Goal: Task Accomplishment & Management: Manage account settings

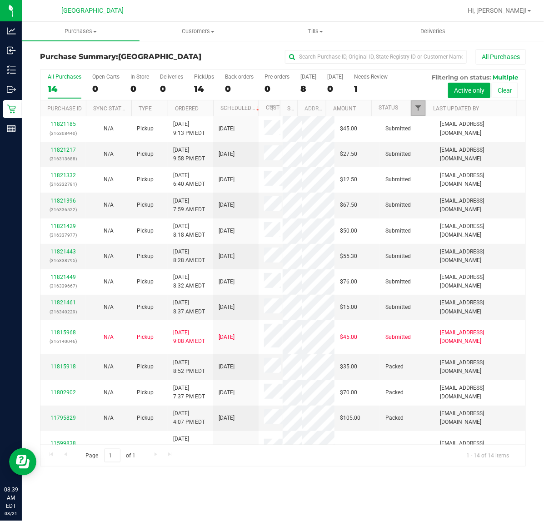
click at [421, 109] on span "Filter" at bounding box center [417, 107] width 7 height 7
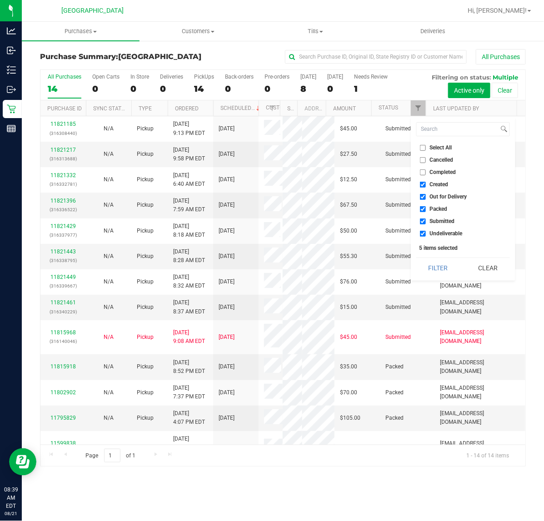
click at [439, 208] on span "Packed" at bounding box center [439, 208] width 18 height 5
click at [425, 208] on input "Packed" at bounding box center [423, 209] width 6 height 6
checkbox input "false"
click at [441, 262] on button "Filter" at bounding box center [438, 268] width 44 height 20
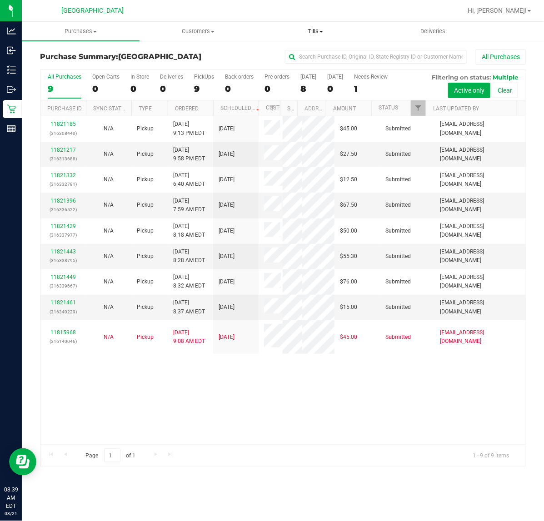
click at [313, 28] on span "Tills" at bounding box center [315, 31] width 117 height 8
click at [287, 56] on span "Manage tills" at bounding box center [287, 55] width 61 height 8
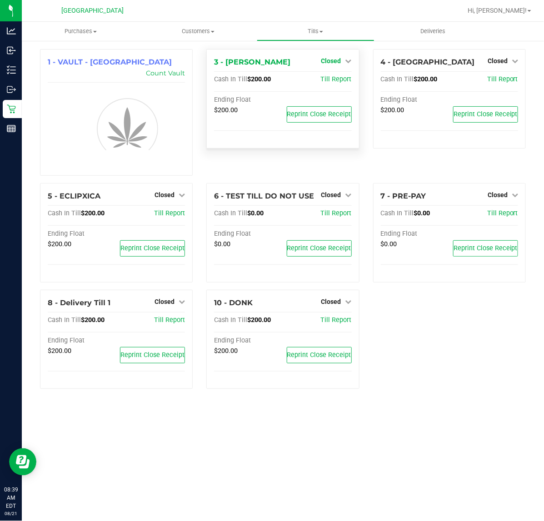
click at [342, 60] on link "Closed" at bounding box center [336, 60] width 30 height 7
click at [326, 79] on link "Open Till" at bounding box center [331, 79] width 24 height 7
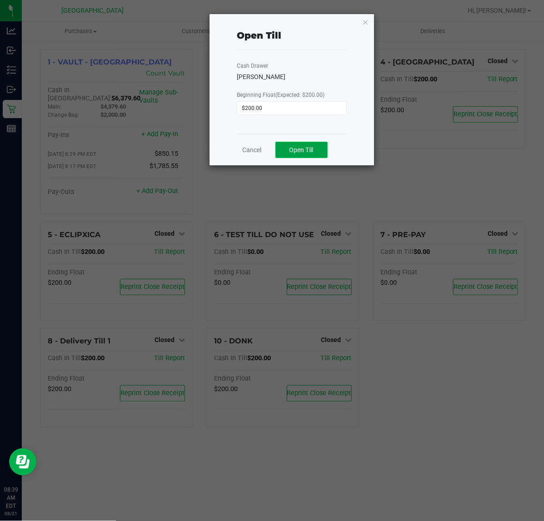
click at [303, 148] on span "Open Till" at bounding box center [301, 149] width 24 height 7
click at [244, 155] on div "Cancel Open Till" at bounding box center [292, 149] width 110 height 31
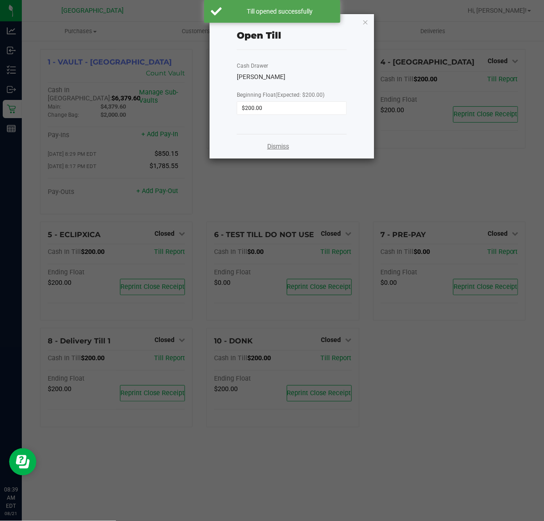
click at [285, 145] on link "Dismiss" at bounding box center [278, 147] width 22 height 10
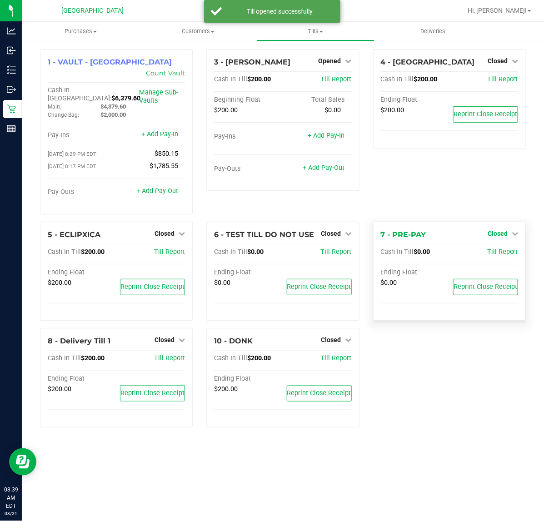
click at [501, 230] on span "Closed" at bounding box center [497, 233] width 20 height 7
drag, startPoint x: 496, startPoint y: 228, endPoint x: 495, endPoint y: 235, distance: 7.3
click at [496, 240] on div "Open Till" at bounding box center [497, 253] width 68 height 27
click at [495, 248] on link "Open Till" at bounding box center [497, 251] width 24 height 7
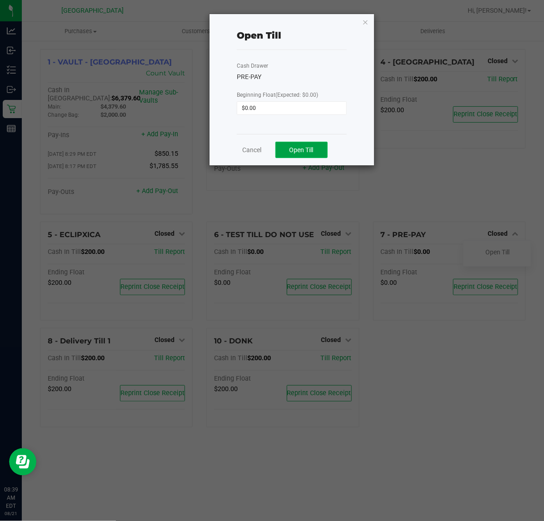
click at [300, 148] on span "Open Till" at bounding box center [301, 149] width 24 height 7
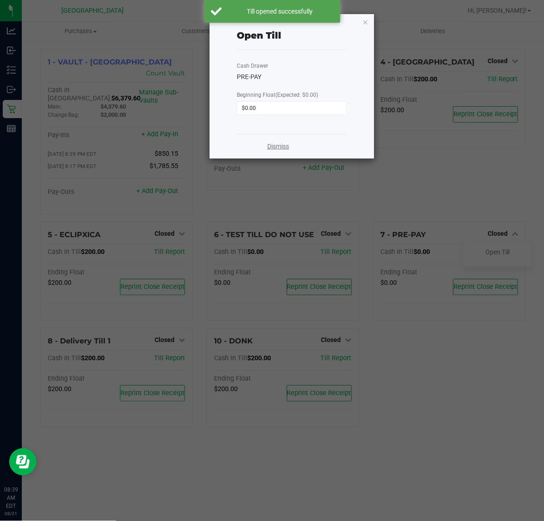
click at [284, 149] on link "Dismiss" at bounding box center [278, 147] width 22 height 10
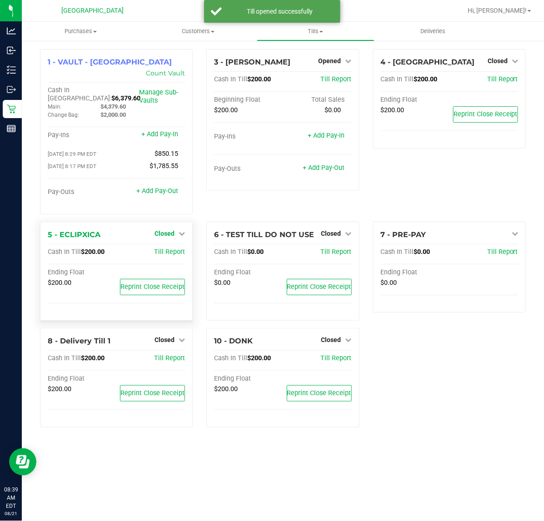
click at [168, 230] on span "Closed" at bounding box center [164, 233] width 20 height 7
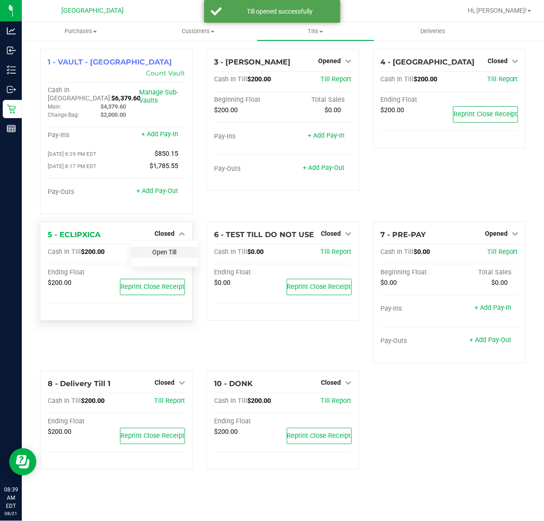
click at [162, 248] on link "Open Till" at bounding box center [164, 251] width 24 height 7
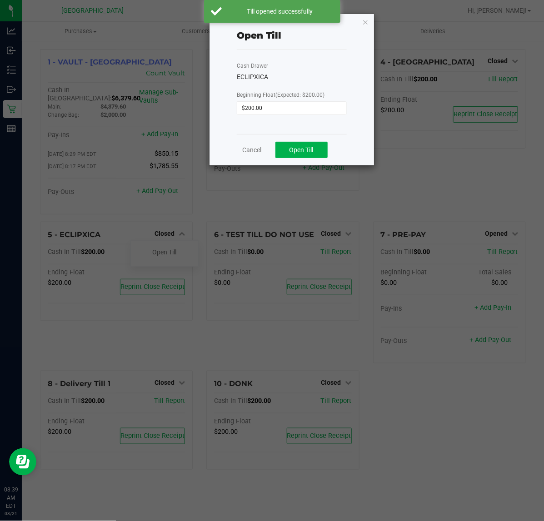
click at [292, 160] on div "Cancel Open Till" at bounding box center [292, 149] width 110 height 31
click at [293, 157] on button "Open Till" at bounding box center [301, 150] width 52 height 16
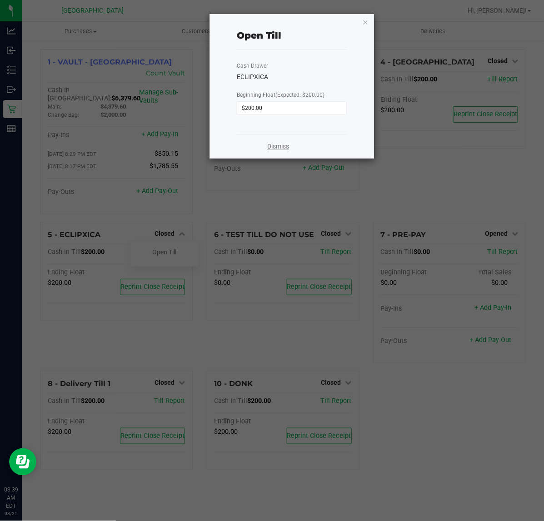
click at [278, 148] on link "Dismiss" at bounding box center [278, 147] width 22 height 10
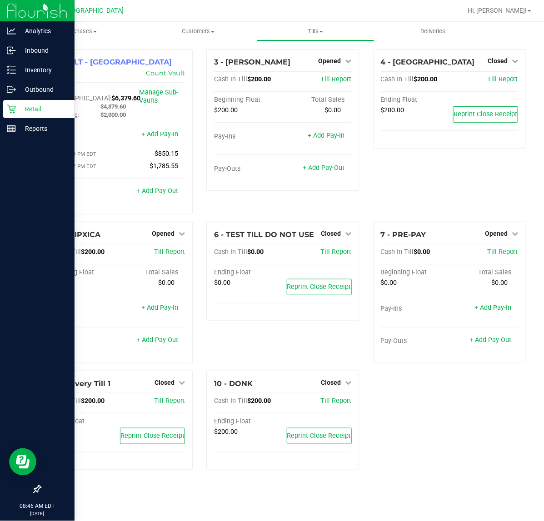
click at [45, 107] on p "Retail" at bounding box center [43, 109] width 54 height 11
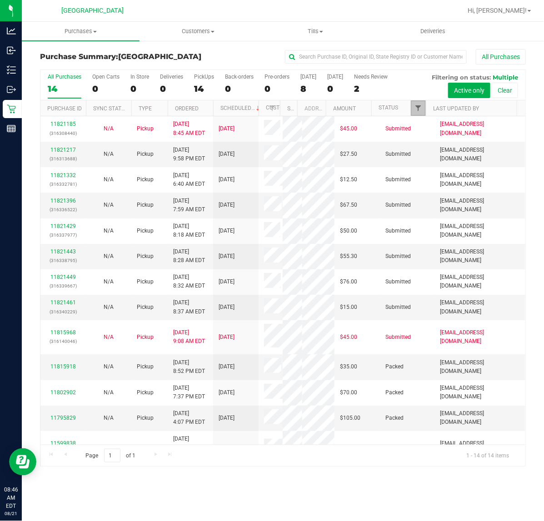
click at [416, 105] on span "Filter" at bounding box center [417, 107] width 7 height 7
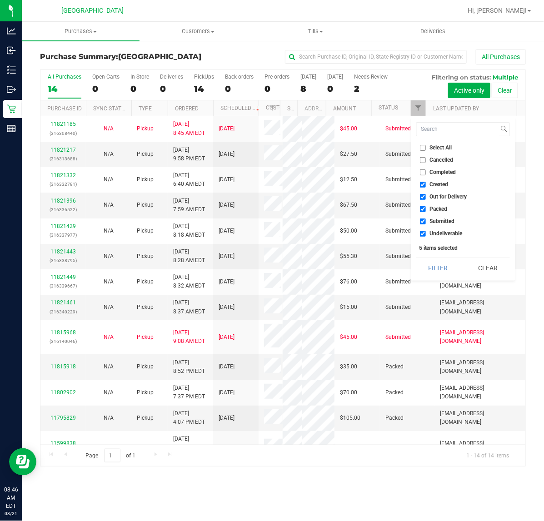
click at [427, 185] on label "Created" at bounding box center [434, 185] width 29 height 6
click at [425, 185] on input "Created" at bounding box center [423, 185] width 6 height 6
checkbox input "false"
click at [436, 200] on li "Out for Delivery" at bounding box center [463, 197] width 94 height 10
click at [436, 196] on span "Out for Delivery" at bounding box center [448, 196] width 37 height 5
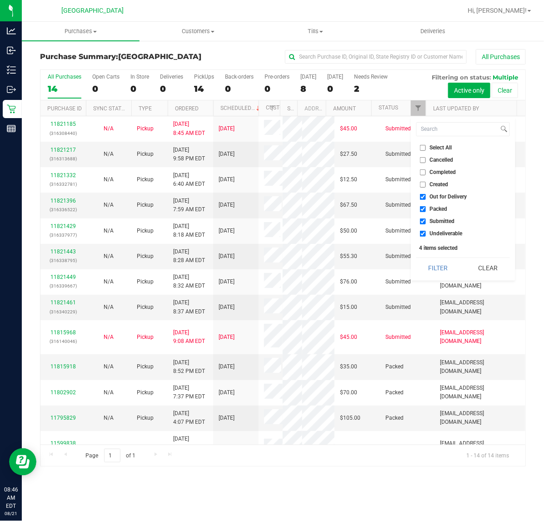
click at [425, 196] on input "Out for Delivery" at bounding box center [423, 197] width 6 height 6
checkbox input "false"
click at [434, 212] on span "Packed" at bounding box center [439, 208] width 18 height 5
click at [425, 212] on input "Packed" at bounding box center [423, 209] width 6 height 6
checkbox input "false"
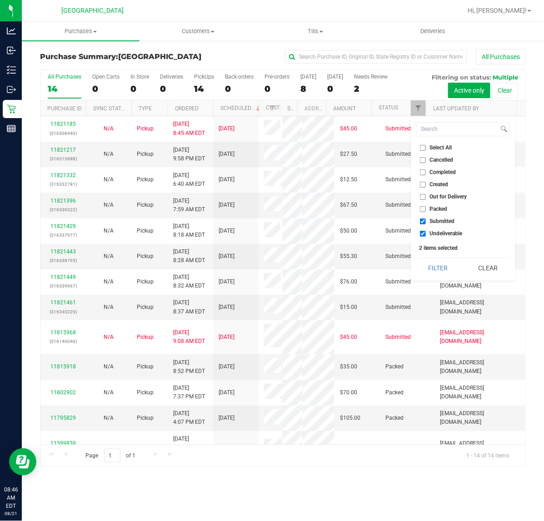
click at [437, 232] on span "Undeliverable" at bounding box center [446, 233] width 33 height 5
click at [425, 232] on input "Undeliverable" at bounding box center [423, 234] width 6 height 6
checkbox input "false"
click at [421, 264] on button "Filter" at bounding box center [438, 268] width 44 height 20
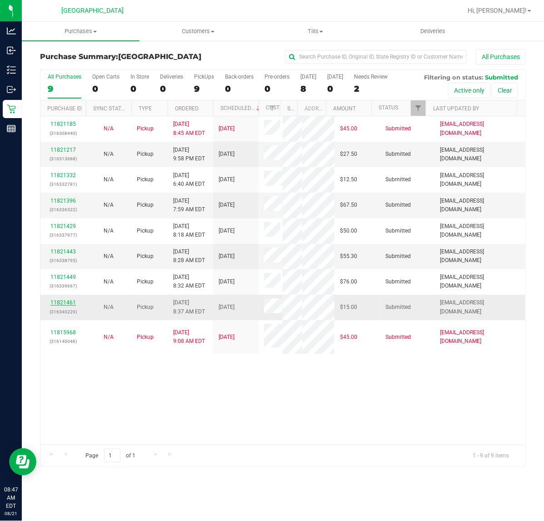
click at [72, 301] on link "11821461" at bounding box center [62, 302] width 25 height 6
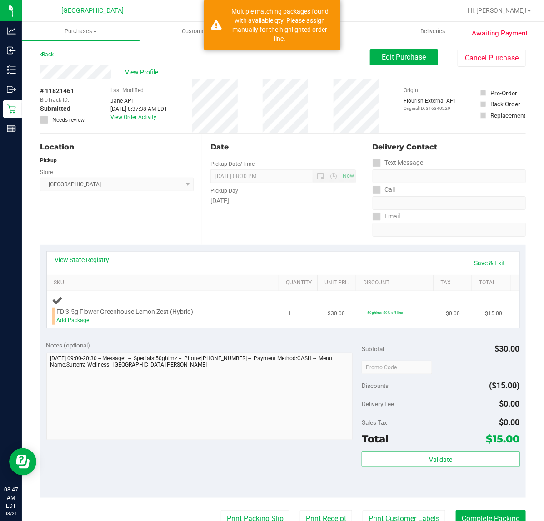
click at [84, 321] on link "Add Package" at bounding box center [73, 320] width 33 height 6
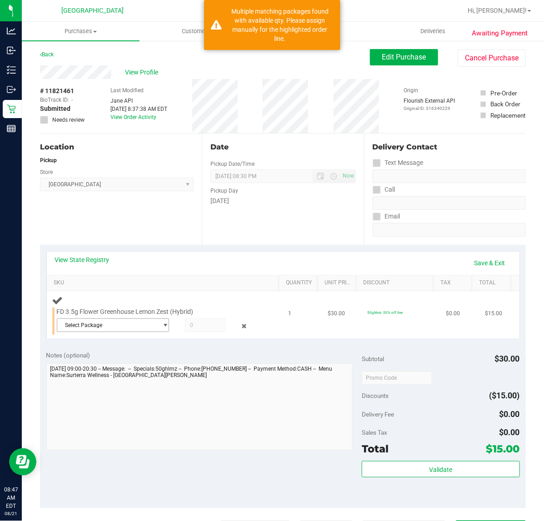
click at [126, 329] on span "Select Package" at bounding box center [107, 325] width 100 height 13
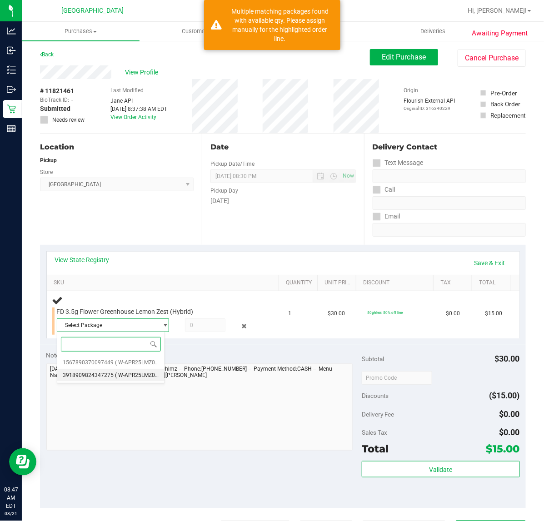
click at [137, 380] on li "3918909824347275 ( W-APR25LMZ03-0423 | orig: FLSRWGM-20250429-184 )" at bounding box center [110, 375] width 107 height 13
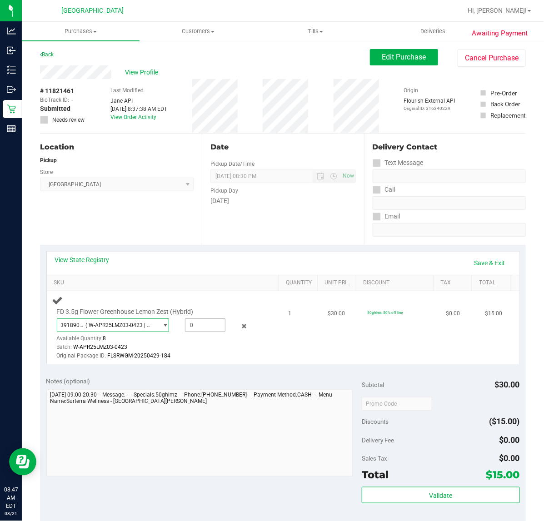
click at [211, 323] on span at bounding box center [205, 325] width 40 height 14
click at [120, 322] on span "( W-APR25LMZ03-0423 | orig: FLSRWGM-20250429-184 )" at bounding box center [119, 325] width 68 height 6
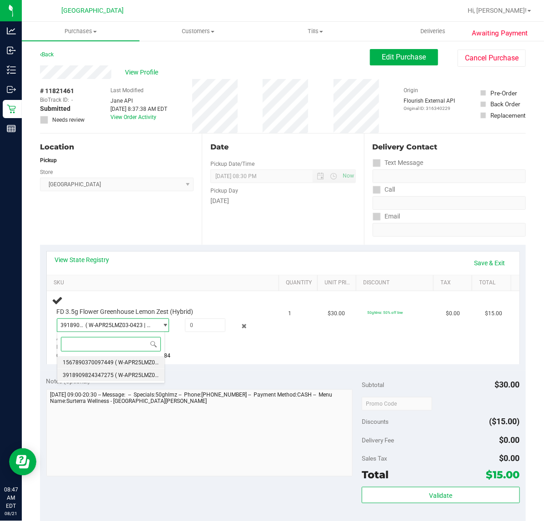
click at [130, 360] on span "( W-APR25LMZ03-0423 | orig: FLSRWGM-20250429-200 )" at bounding box center [185, 362] width 140 height 6
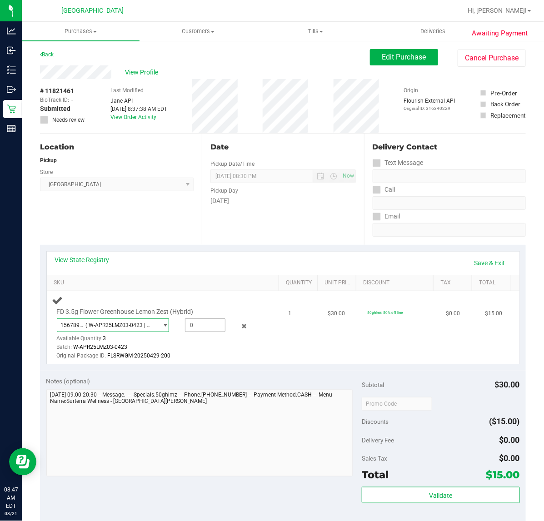
click at [189, 324] on span at bounding box center [205, 325] width 40 height 14
type input "1"
type input "1.0000"
click at [218, 348] on div "Batch: W-APR25LMZ03-0423" at bounding box center [158, 347] width 203 height 9
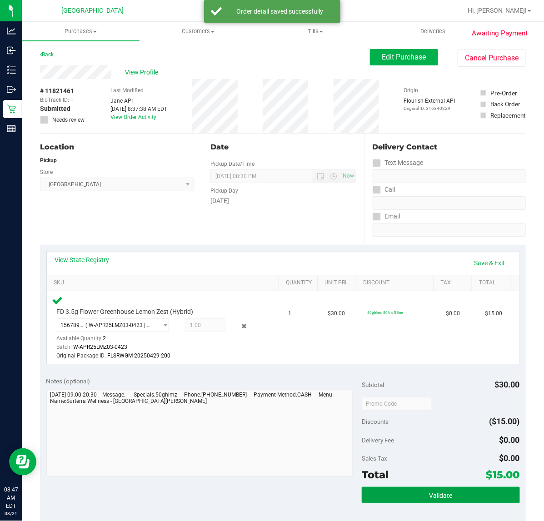
click at [443, 495] on span "Validate" at bounding box center [440, 495] width 23 height 7
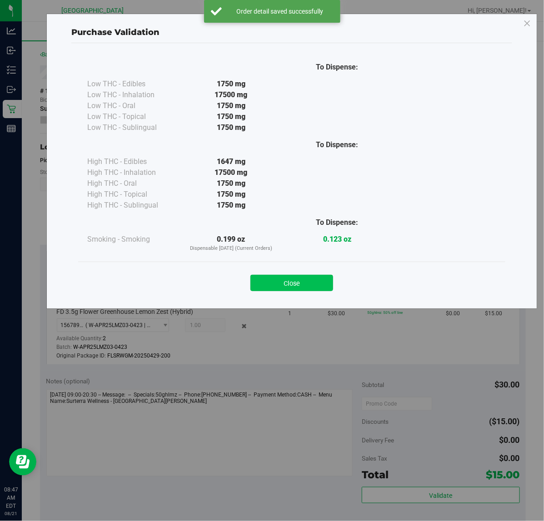
click at [285, 282] on button "Close" at bounding box center [291, 283] width 83 height 16
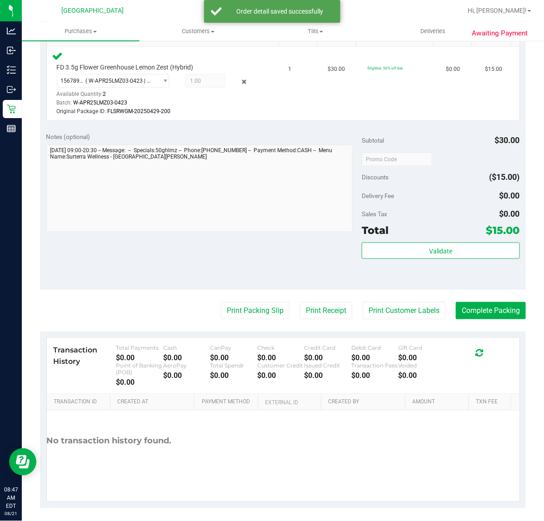
scroll to position [248, 0]
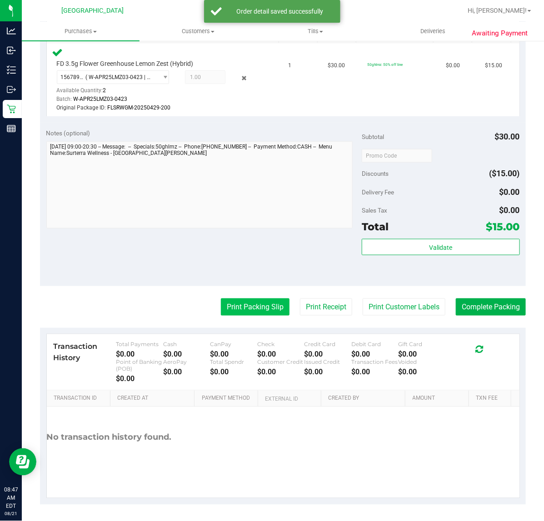
click at [253, 307] on button "Print Packing Slip" at bounding box center [255, 306] width 69 height 17
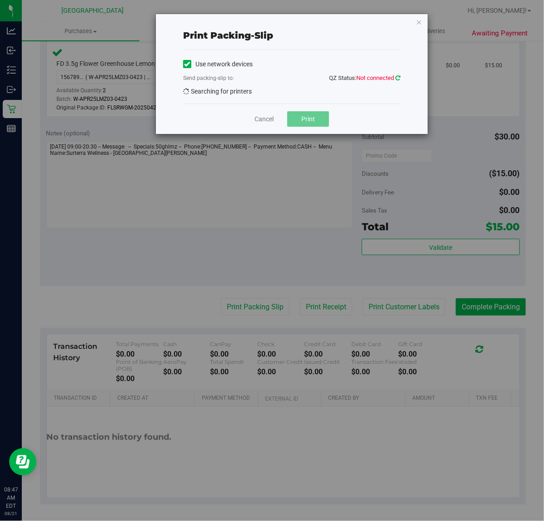
click at [398, 77] on icon at bounding box center [397, 78] width 5 height 6
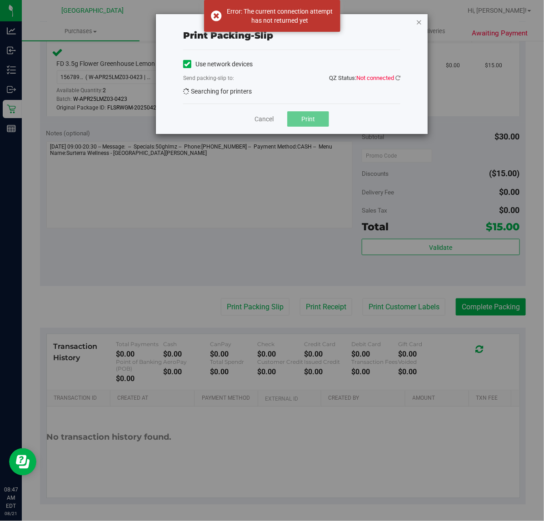
click at [421, 21] on icon "button" at bounding box center [418, 21] width 6 height 11
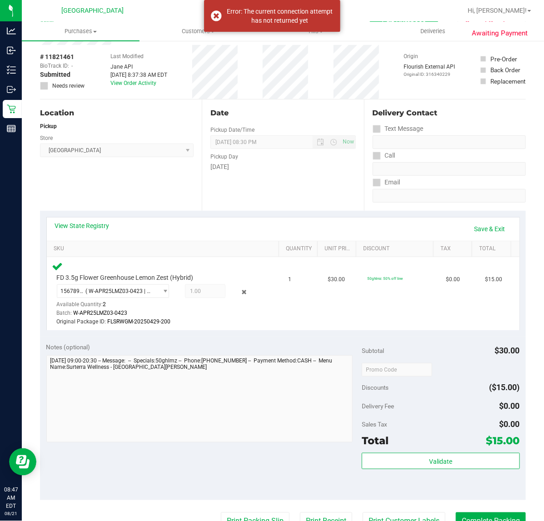
scroll to position [0, 0]
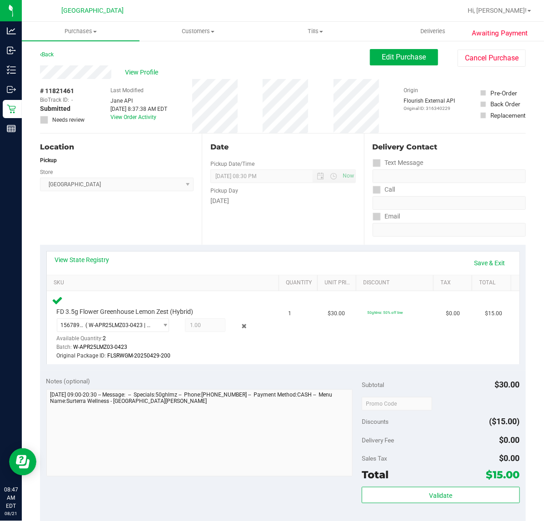
click at [198, 369] on div "View State Registry Save & Exit SKU Quantity Unit Price Discount Tax Total FD 3…" at bounding box center [282, 308] width 485 height 126
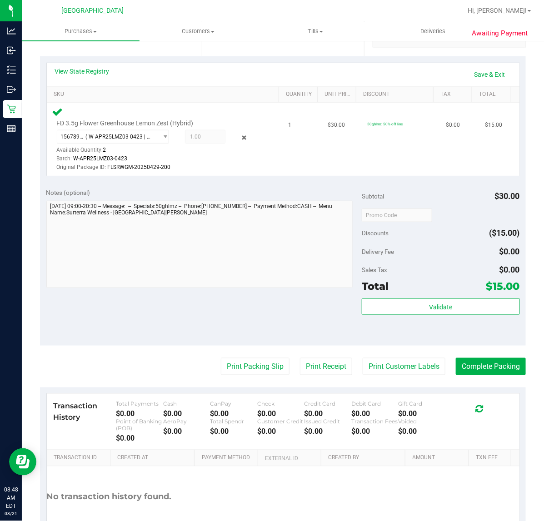
scroll to position [248, 0]
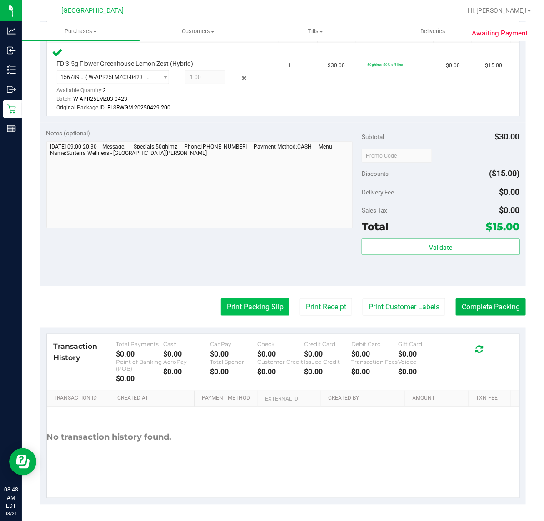
click at [242, 313] on button "Print Packing Slip" at bounding box center [255, 306] width 69 height 17
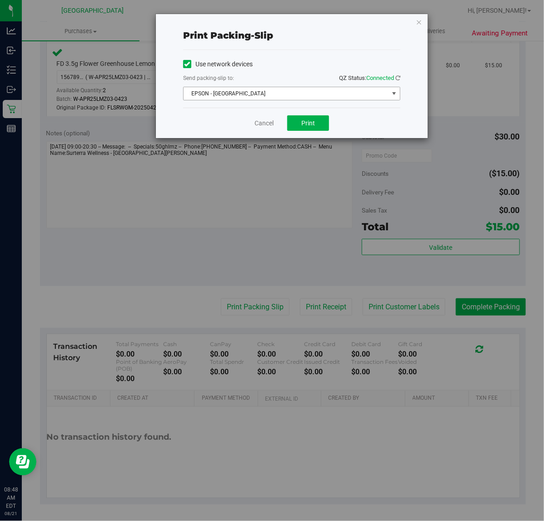
click at [309, 96] on span "EPSON - [GEOGRAPHIC_DATA]" at bounding box center [285, 93] width 205 height 13
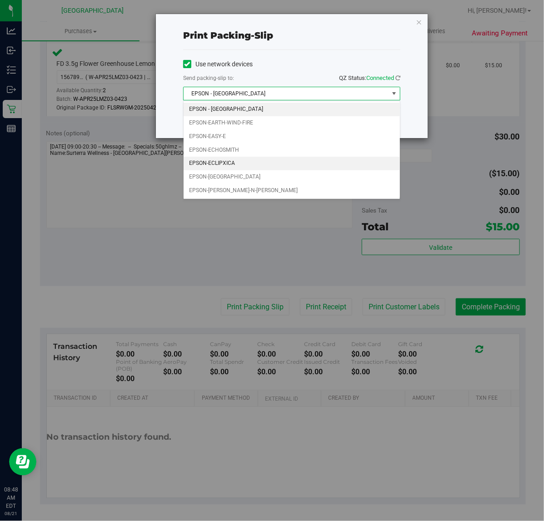
click at [278, 169] on li "EPSON-ECLIPXICA" at bounding box center [291, 164] width 216 height 14
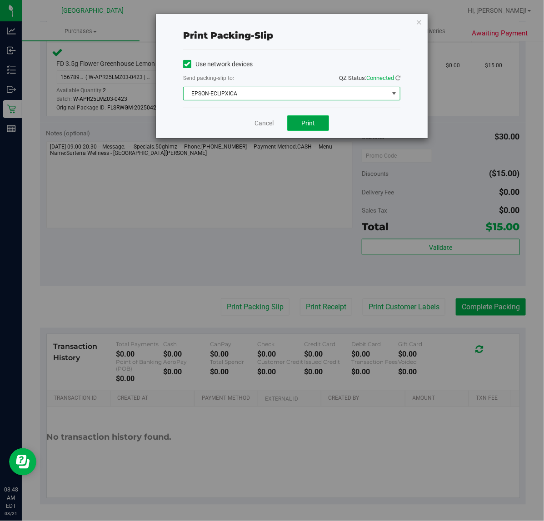
click at [306, 122] on span "Print" at bounding box center [308, 122] width 14 height 7
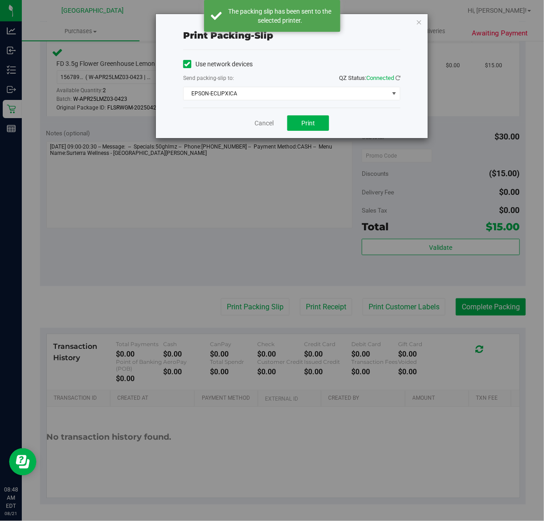
drag, startPoint x: 419, startPoint y: 19, endPoint x: 430, endPoint y: 19, distance: 10.9
click at [420, 19] on icon "button" at bounding box center [418, 21] width 6 height 11
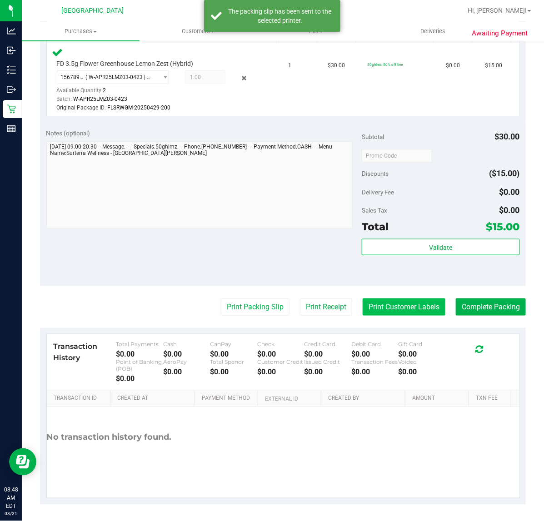
click at [435, 314] on button "Print Customer Labels" at bounding box center [403, 306] width 83 height 17
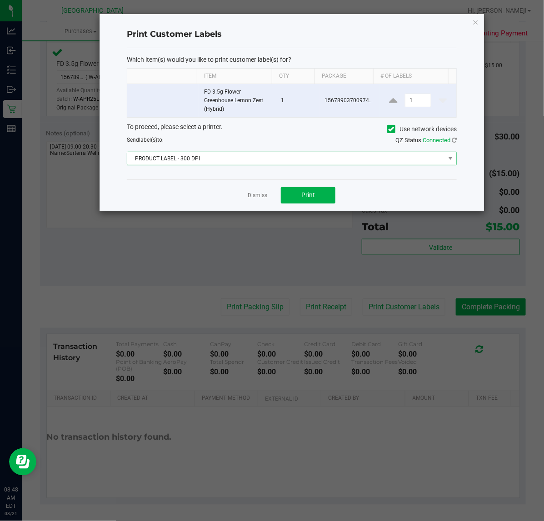
click at [316, 153] on span "PRODUCT LABEL - 300 DPI" at bounding box center [285, 158] width 317 height 13
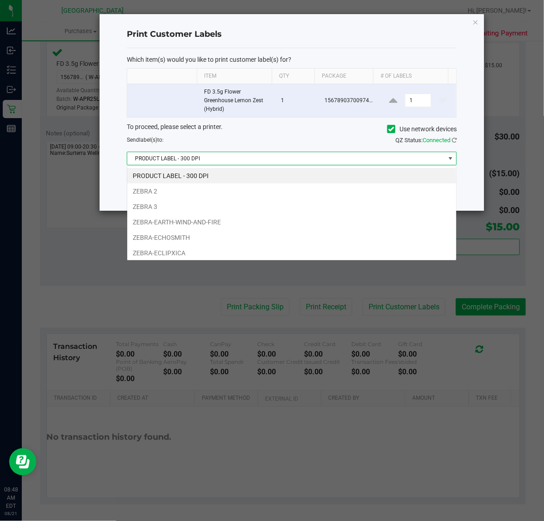
scroll to position [14, 330]
click at [292, 246] on li "ZEBRA-ECLIPXICA" at bounding box center [291, 252] width 329 height 15
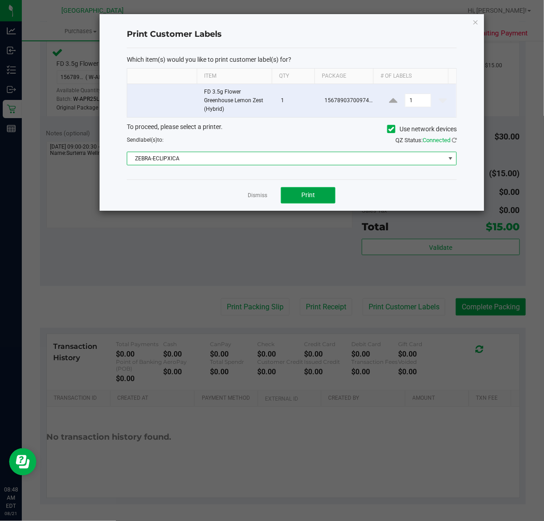
click at [330, 196] on button "Print" at bounding box center [308, 195] width 54 height 16
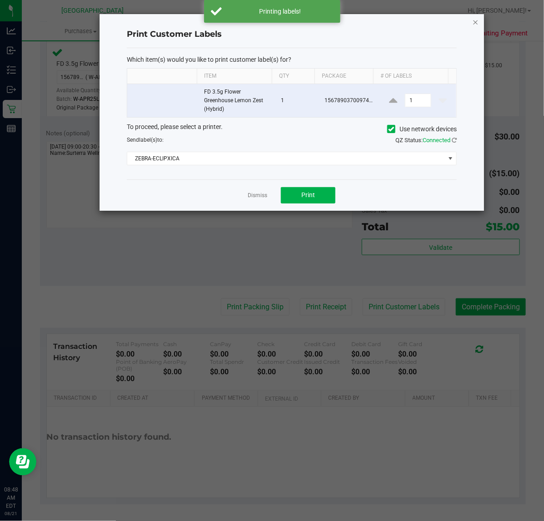
click at [474, 25] on icon "button" at bounding box center [475, 21] width 6 height 11
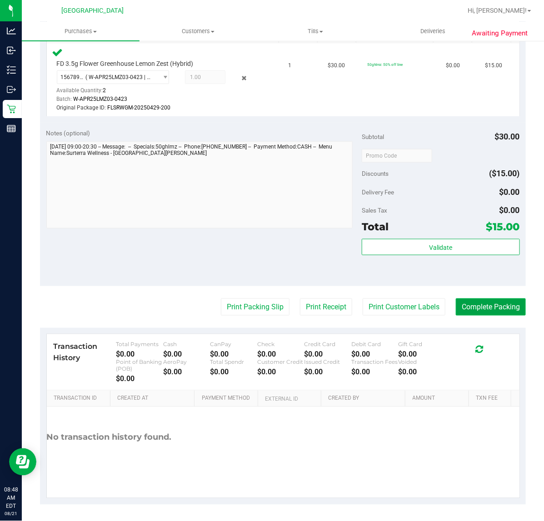
click at [512, 311] on button "Complete Packing" at bounding box center [490, 306] width 70 height 17
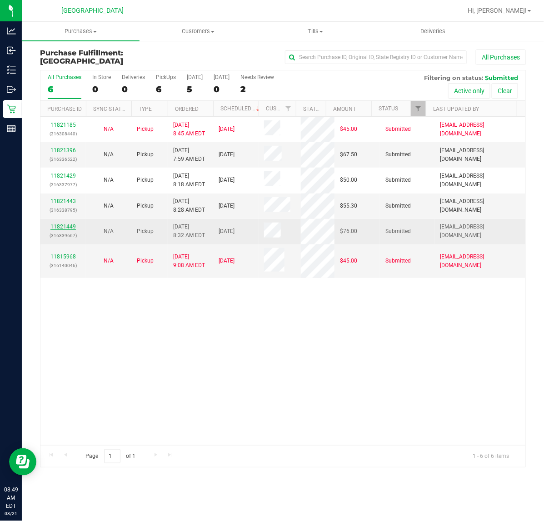
click at [69, 224] on link "11821449" at bounding box center [62, 226] width 25 height 6
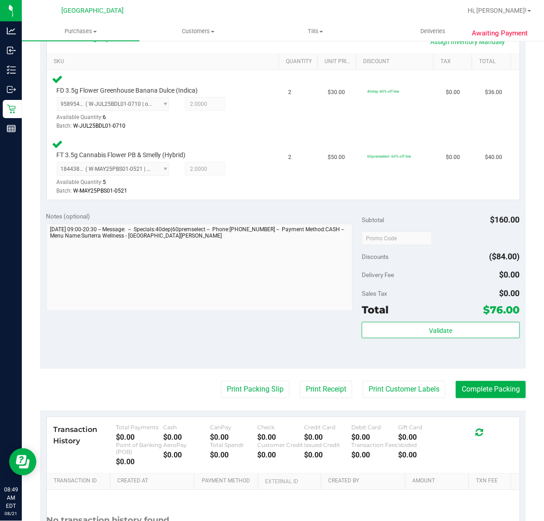
scroll to position [227, 0]
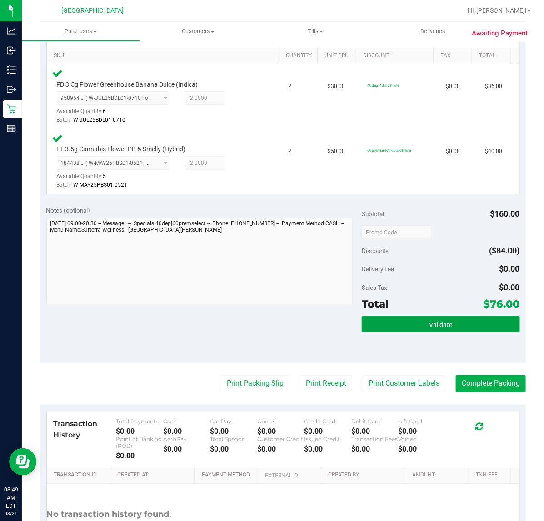
click at [447, 327] on button "Validate" at bounding box center [440, 324] width 158 height 16
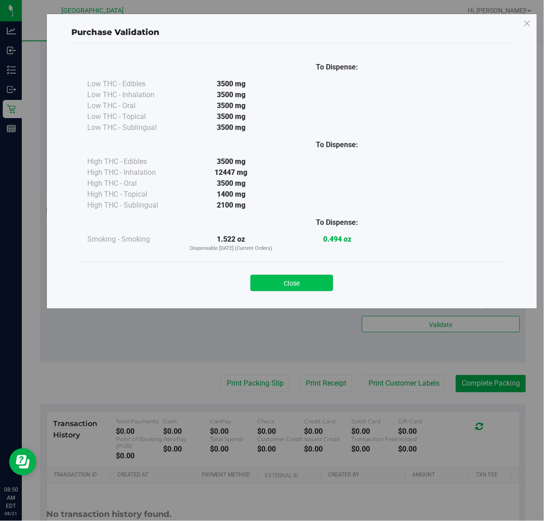
click at [319, 287] on button "Close" at bounding box center [291, 283] width 83 height 16
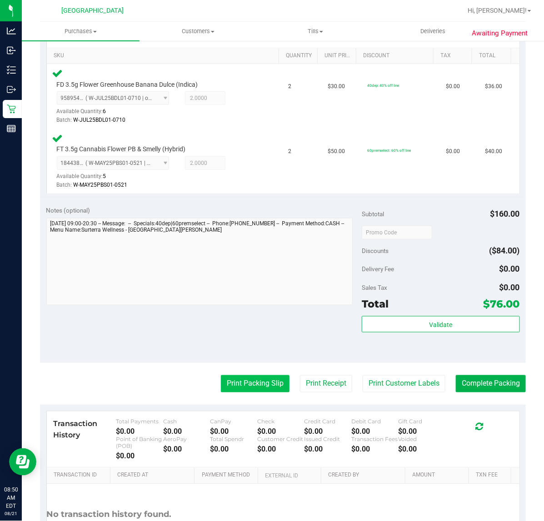
click at [261, 385] on button "Print Packing Slip" at bounding box center [255, 383] width 69 height 17
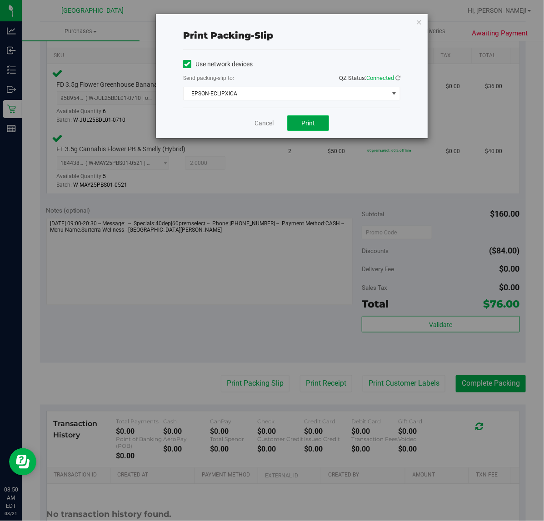
click at [320, 124] on button "Print" at bounding box center [308, 122] width 42 height 15
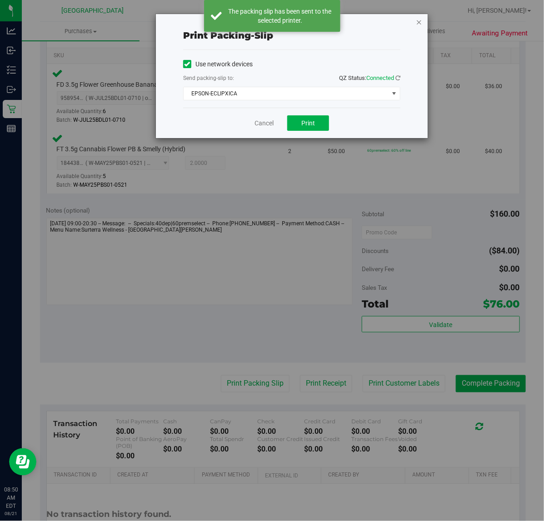
click at [418, 19] on icon "button" at bounding box center [418, 21] width 6 height 11
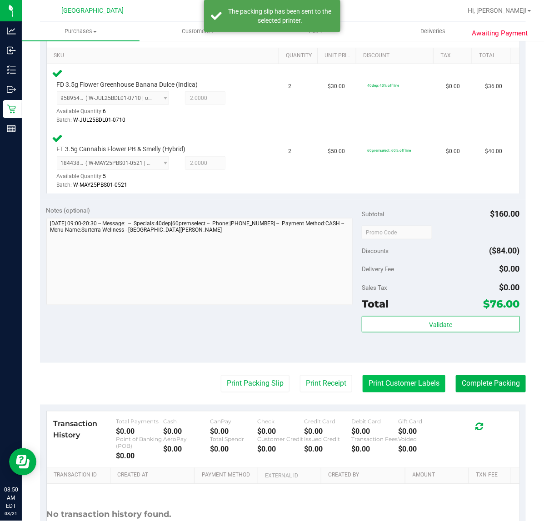
click at [380, 380] on button "Print Customer Labels" at bounding box center [403, 383] width 83 height 17
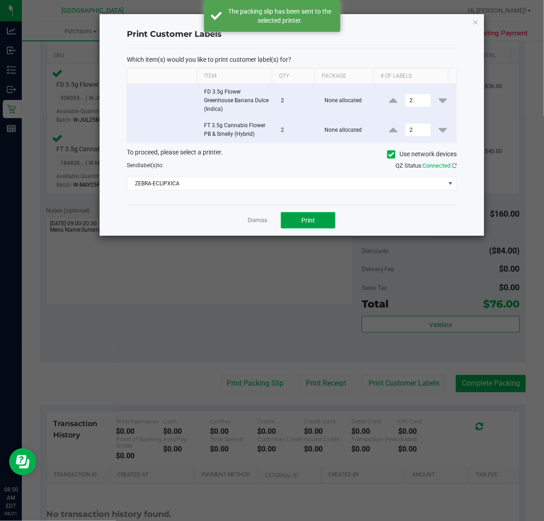
click at [308, 218] on span "Print" at bounding box center [308, 220] width 14 height 7
click at [475, 23] on icon "button" at bounding box center [475, 21] width 6 height 11
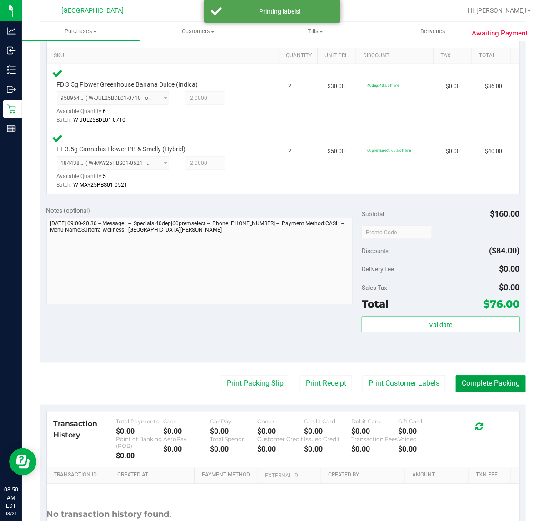
click at [469, 383] on button "Complete Packing" at bounding box center [490, 383] width 70 height 17
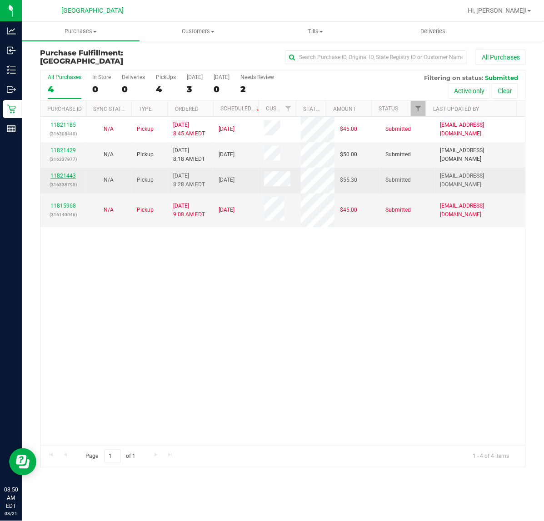
click at [68, 175] on link "11821443" at bounding box center [62, 176] width 25 height 6
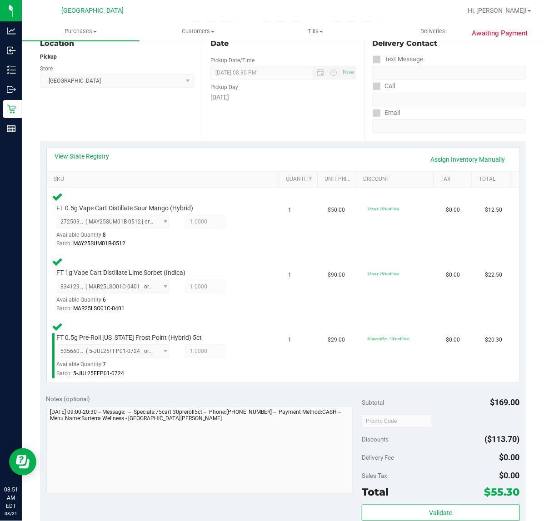
scroll to position [227, 0]
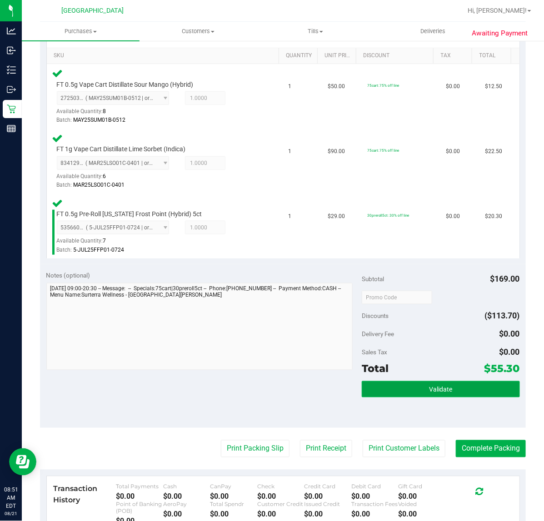
click at [364, 389] on button "Validate" at bounding box center [440, 389] width 158 height 16
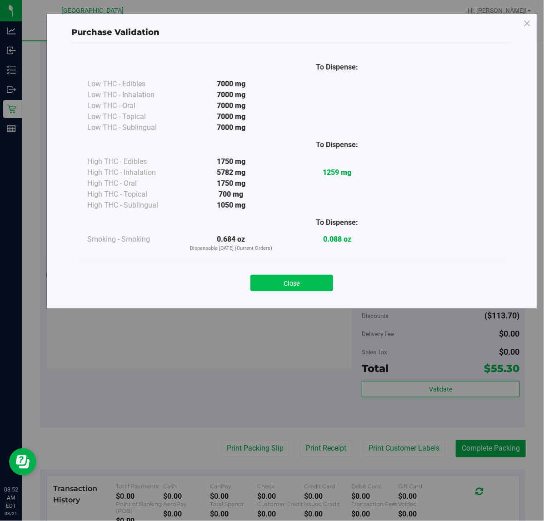
click at [293, 284] on button "Close" at bounding box center [291, 283] width 83 height 16
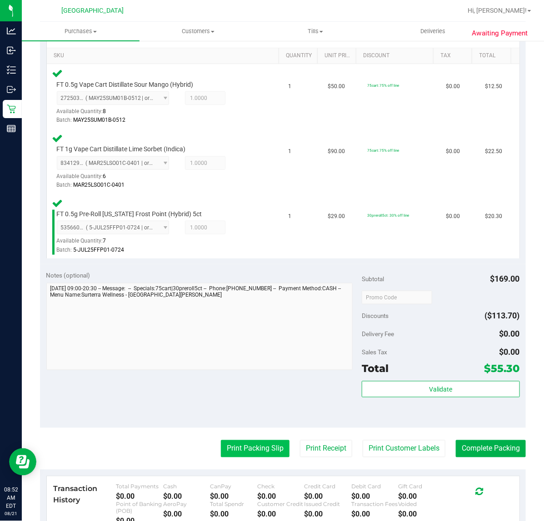
click at [228, 454] on button "Print Packing Slip" at bounding box center [255, 448] width 69 height 17
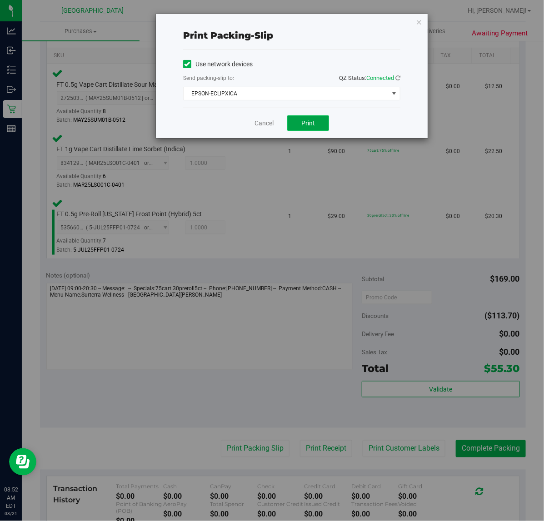
click at [325, 117] on button "Print" at bounding box center [308, 122] width 42 height 15
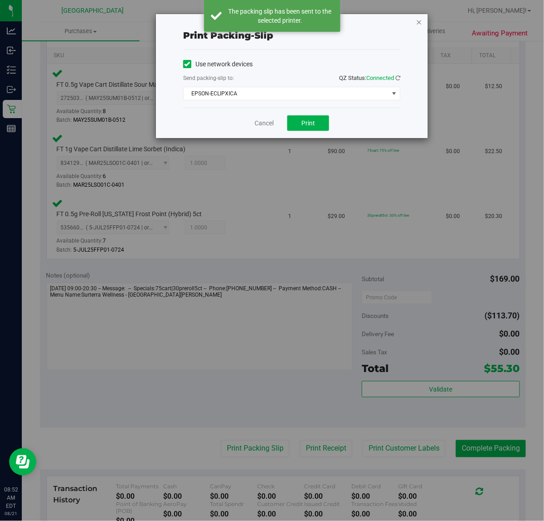
click at [416, 21] on icon "button" at bounding box center [418, 21] width 6 height 11
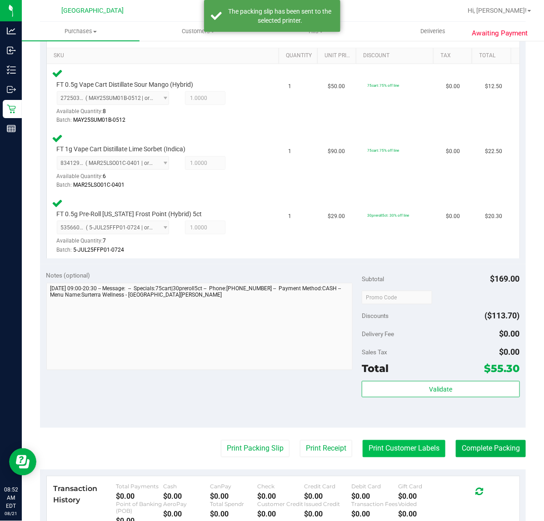
click at [386, 451] on button "Print Customer Labels" at bounding box center [403, 448] width 83 height 17
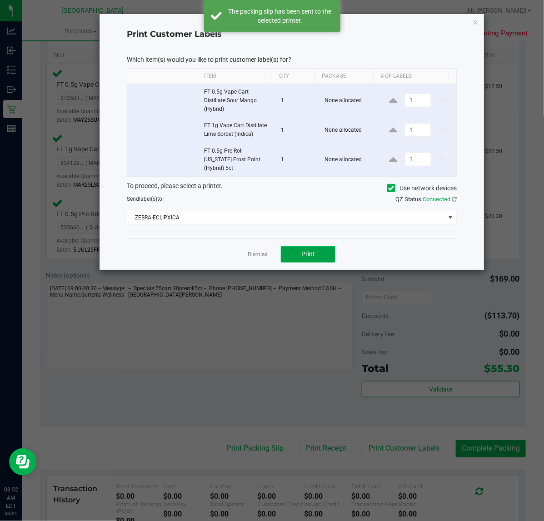
click at [296, 247] on button "Print" at bounding box center [308, 254] width 54 height 16
click at [474, 20] on icon "button" at bounding box center [475, 21] width 6 height 11
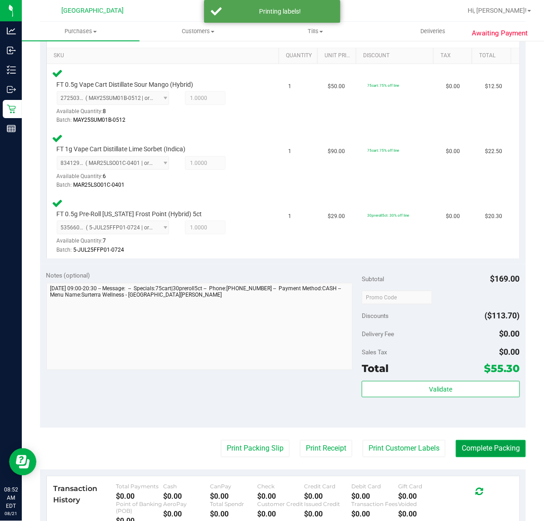
click at [478, 447] on button "Complete Packing" at bounding box center [490, 448] width 70 height 17
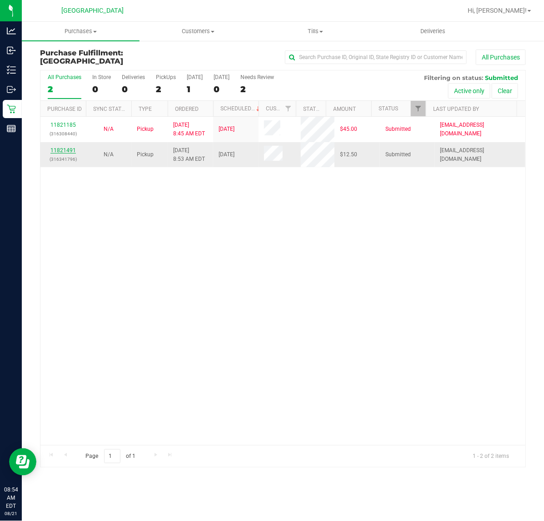
click at [62, 151] on link "11821491" at bounding box center [62, 150] width 25 height 6
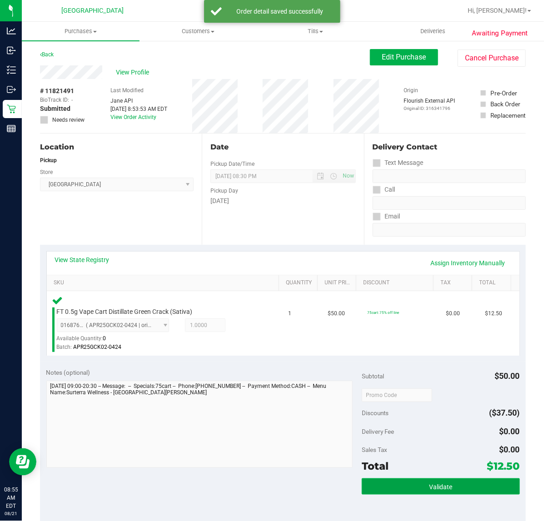
click at [483, 481] on button "Validate" at bounding box center [440, 486] width 158 height 16
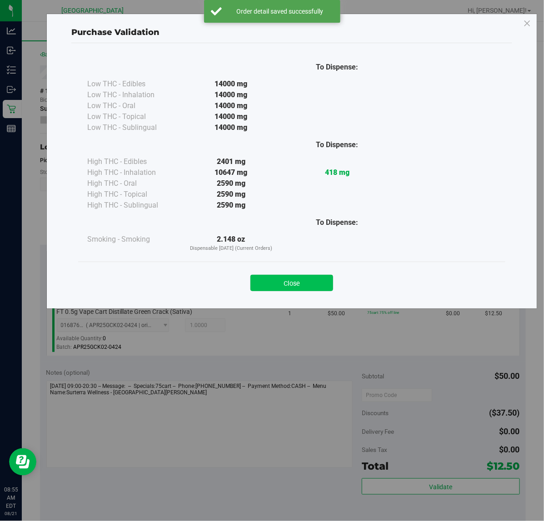
click at [297, 282] on button "Close" at bounding box center [291, 283] width 83 height 16
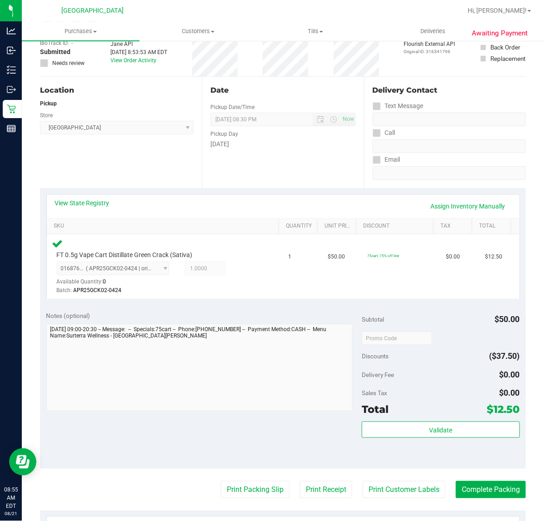
scroll to position [170, 0]
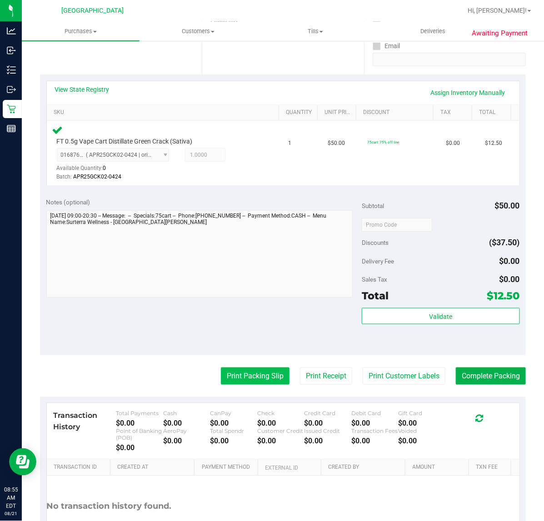
click at [265, 380] on button "Print Packing Slip" at bounding box center [255, 375] width 69 height 17
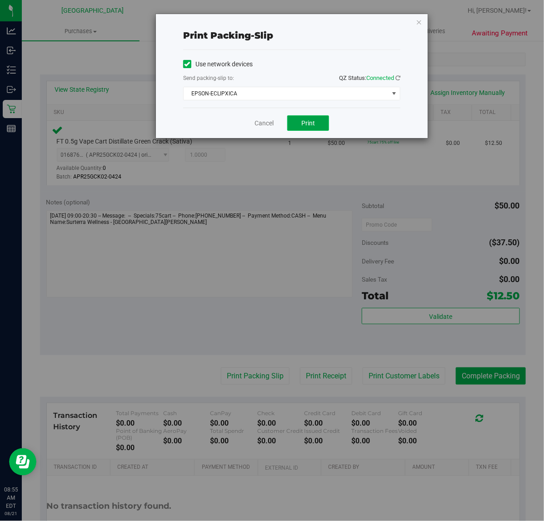
click at [317, 123] on button "Print" at bounding box center [308, 122] width 42 height 15
click at [419, 24] on icon "button" at bounding box center [418, 21] width 6 height 11
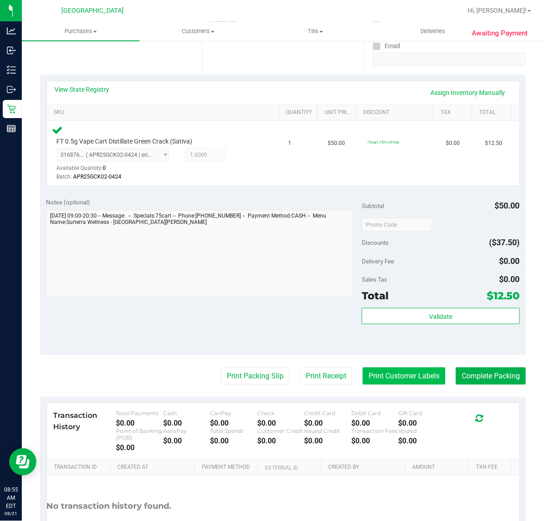
click at [380, 376] on button "Print Customer Labels" at bounding box center [403, 375] width 83 height 17
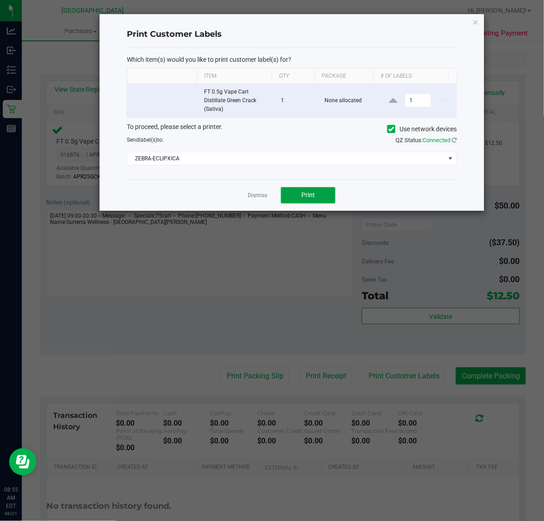
click at [291, 195] on button "Print" at bounding box center [308, 195] width 54 height 16
click at [479, 22] on div "Print Customer Labels Which item(s) would you like to print customer label(s) f…" at bounding box center [291, 112] width 384 height 197
click at [475, 23] on icon "button" at bounding box center [475, 21] width 6 height 11
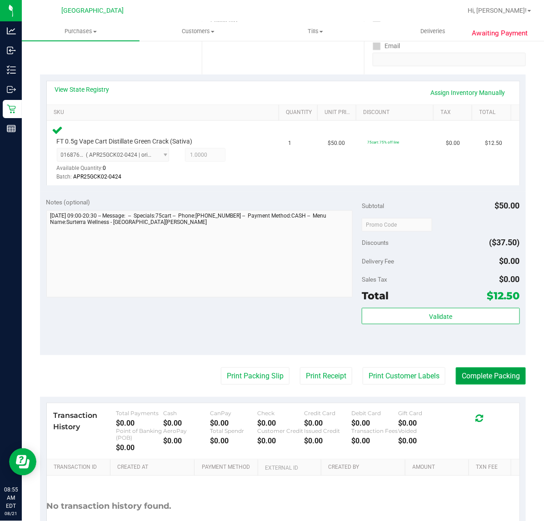
click at [461, 367] on button "Complete Packing" at bounding box center [490, 375] width 70 height 17
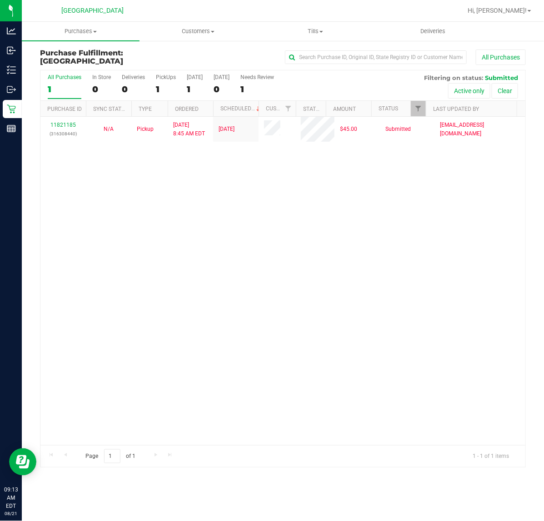
click at [212, 196] on div "11821185 (316308440) N/A Pickup [DATE] 8:45 AM EDT 8/21/2025 $45.00 Submitted […" at bounding box center [282, 281] width 484 height 328
